Goal: Obtain resource: Obtain resource

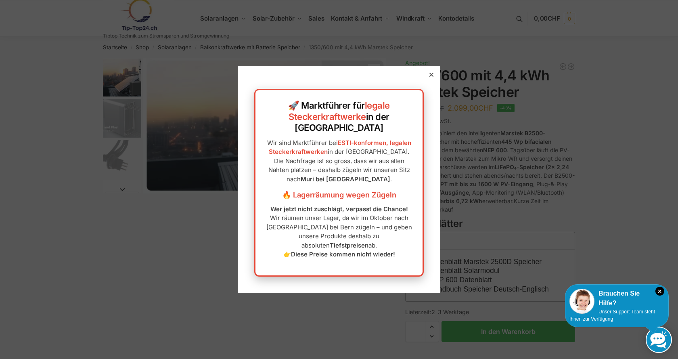
click at [430, 77] on icon at bounding box center [432, 75] width 4 height 4
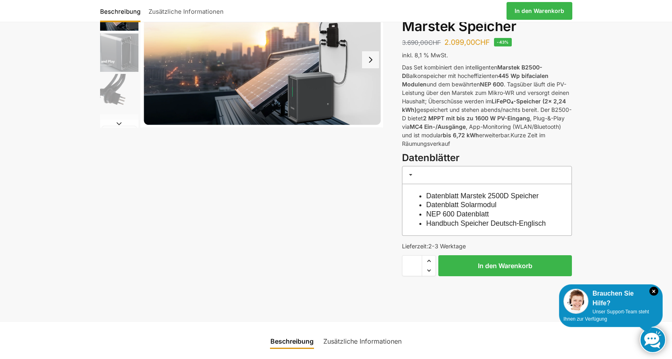
scroll to position [81, 0]
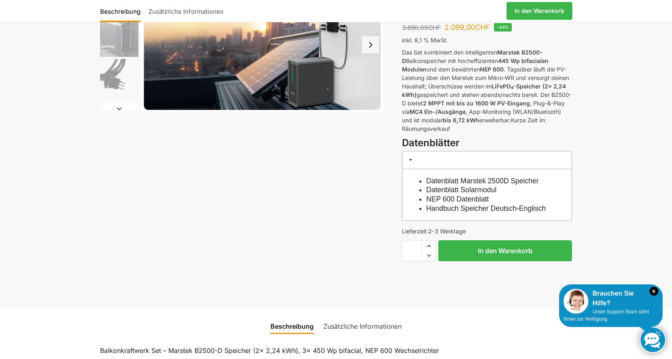
click at [470, 191] on link "Datenblatt Solarmodul" at bounding box center [461, 190] width 70 height 8
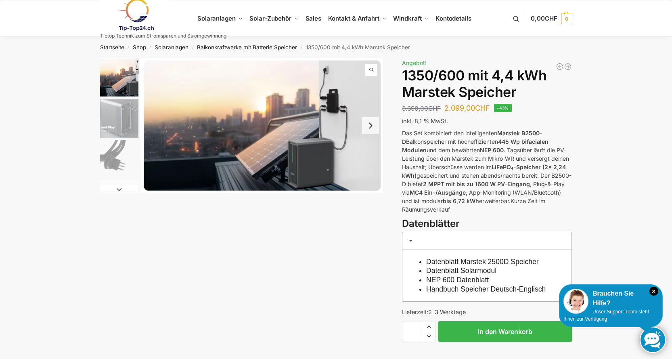
click at [467, 270] on link "Datenblatt Solarmodul" at bounding box center [461, 270] width 70 height 8
